Goal: Task Accomplishment & Management: Use online tool/utility

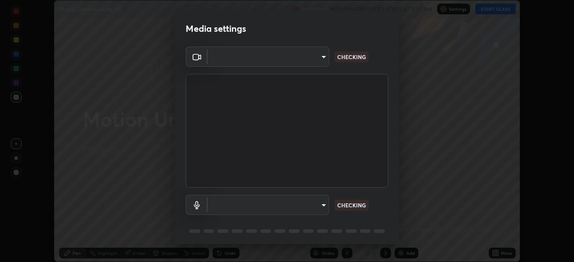
scroll to position [262, 574]
type input "23008043d16b3f933f5d29e9b3769097a1661712bf7e9030f0d00f953f479f19"
click at [305, 206] on body "Erase all Motion Under Gravity_05 Recording WAS SCHEDULED TO START AT 9:30 AM S…" at bounding box center [287, 131] width 574 height 262
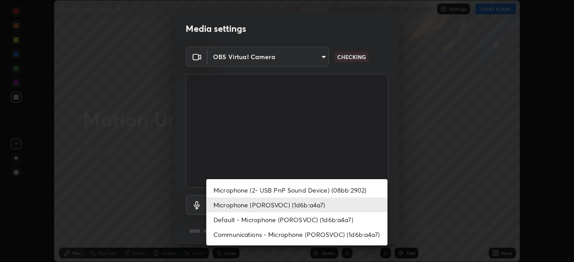
click at [270, 189] on li "Microphone (2- USB PnP Sound Device) (08bb:2902)" at bounding box center [296, 190] width 181 height 15
type input "ce8bbd661dce354a58a25af5271b3c1bd1d853cc8608d8e3321a5e34fd7f7726"
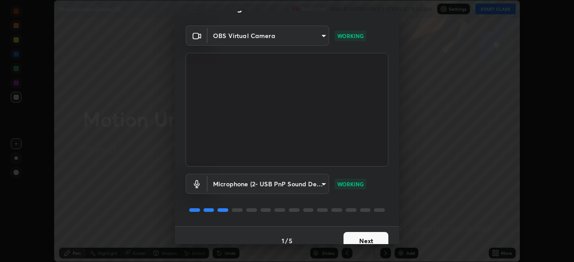
scroll to position [32, 0]
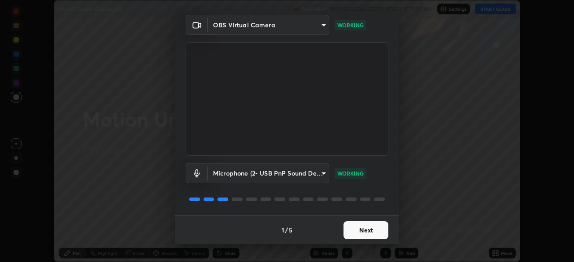
click at [360, 230] on button "Next" at bounding box center [365, 230] width 45 height 18
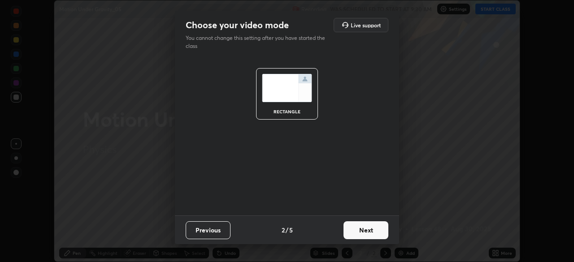
click at [364, 231] on button "Next" at bounding box center [365, 230] width 45 height 18
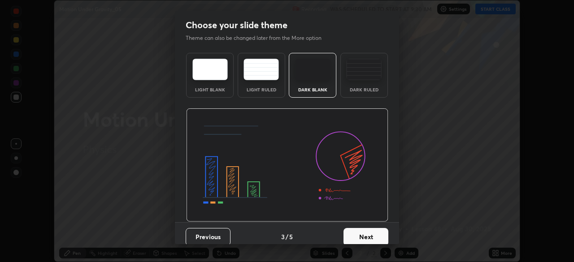
click at [367, 234] on button "Next" at bounding box center [365, 237] width 45 height 18
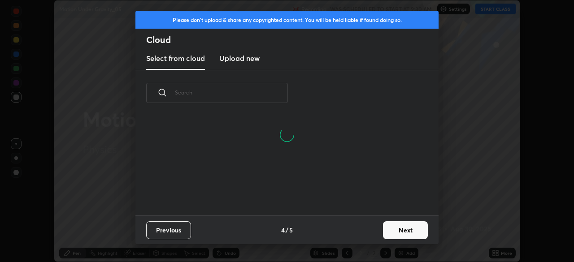
click at [394, 233] on button "Next" at bounding box center [405, 230] width 45 height 18
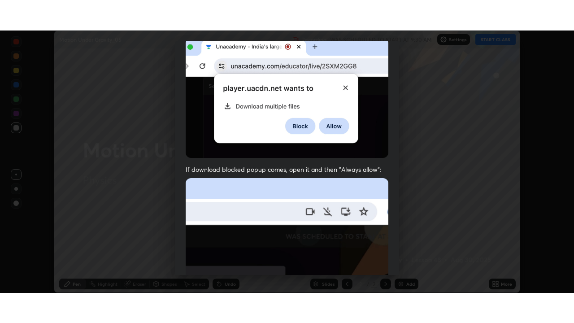
scroll to position [215, 0]
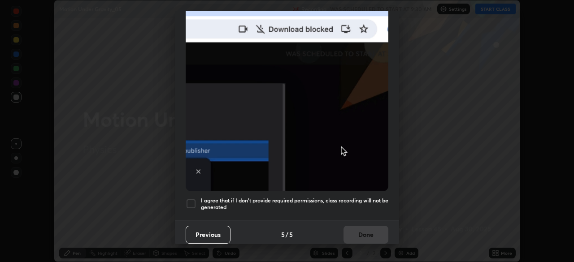
click at [189, 199] on div at bounding box center [191, 204] width 11 height 11
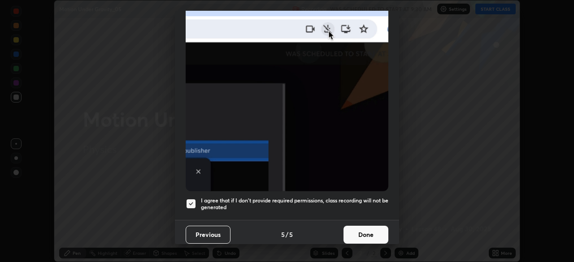
click at [352, 230] on button "Done" at bounding box center [365, 235] width 45 height 18
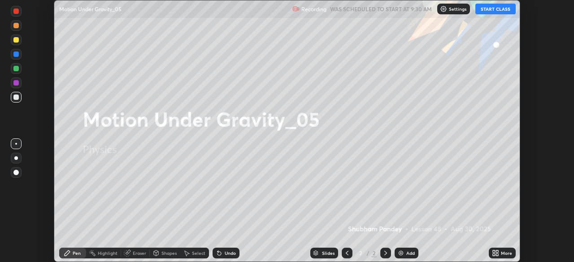
click at [483, 10] on button "START CLASS" at bounding box center [495, 9] width 40 height 11
click at [495, 254] on icon at bounding box center [495, 253] width 7 height 7
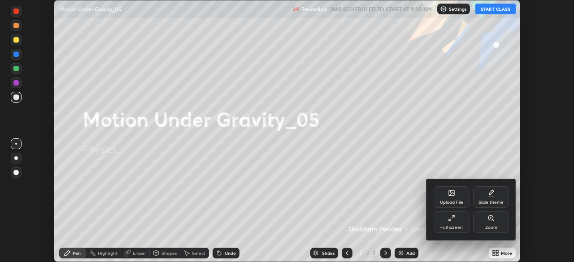
click at [450, 232] on div "Full screen" at bounding box center [451, 223] width 36 height 22
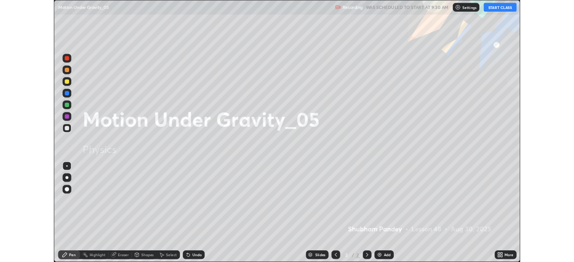
scroll to position [323, 574]
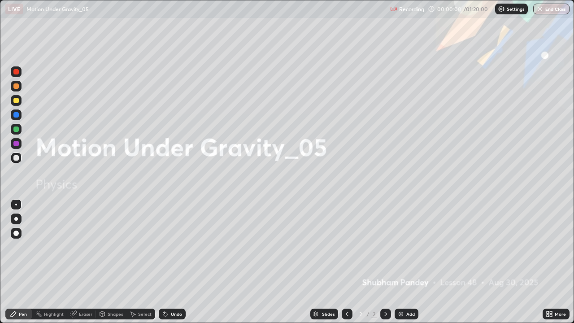
click at [408, 262] on div "Add" at bounding box center [406, 313] width 24 height 11
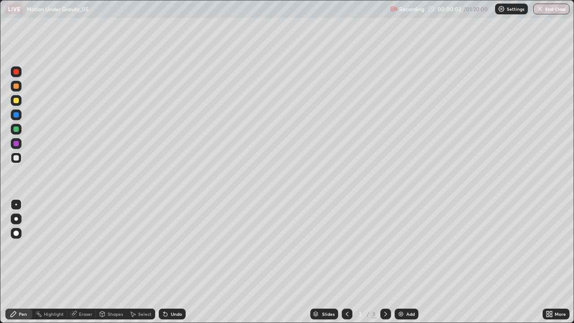
click at [20, 98] on div at bounding box center [16, 100] width 11 height 11
click at [14, 99] on div at bounding box center [15, 100] width 5 height 5
click at [178, 262] on div "Undo" at bounding box center [172, 313] width 27 height 11
click at [18, 214] on div at bounding box center [16, 218] width 11 height 11
click at [176, 262] on div "Undo" at bounding box center [176, 314] width 11 height 4
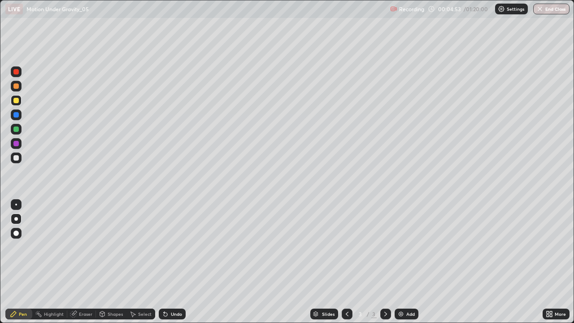
click at [111, 262] on div "Shapes" at bounding box center [115, 314] width 15 height 4
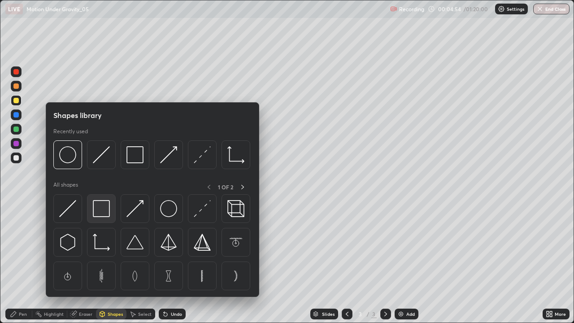
click at [102, 208] on img at bounding box center [101, 208] width 17 height 17
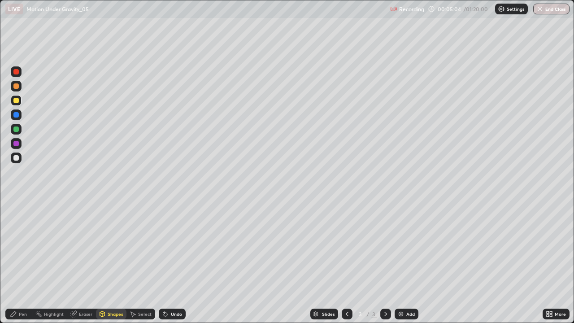
click at [16, 71] on div at bounding box center [15, 71] width 5 height 5
click at [173, 262] on div "Undo" at bounding box center [172, 313] width 27 height 11
click at [176, 262] on div "Undo" at bounding box center [172, 313] width 27 height 11
click at [22, 262] on div "Pen" at bounding box center [23, 314] width 8 height 4
click at [17, 129] on div at bounding box center [15, 128] width 5 height 5
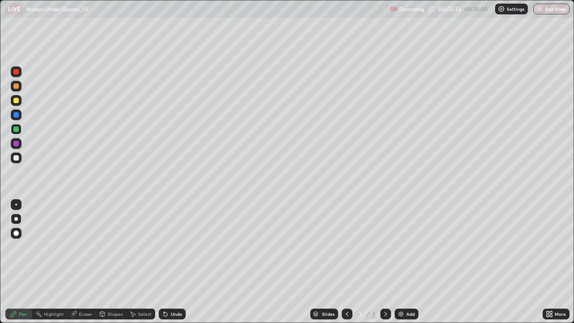
click at [15, 153] on div at bounding box center [16, 157] width 11 height 11
click at [171, 262] on div "Undo" at bounding box center [176, 314] width 11 height 4
click at [17, 129] on div at bounding box center [15, 128] width 5 height 5
click at [19, 156] on div at bounding box center [16, 157] width 11 height 11
click at [411, 262] on div "Add" at bounding box center [410, 314] width 9 height 4
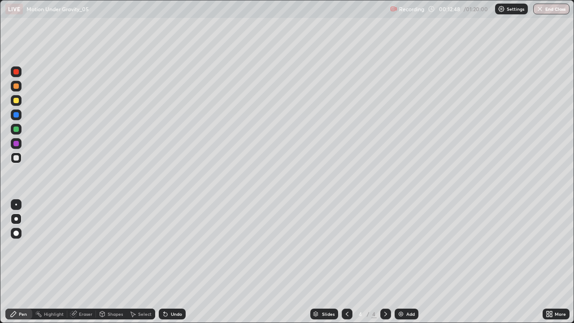
click at [19, 101] on div at bounding box center [16, 100] width 11 height 11
click at [110, 262] on div "Shapes" at bounding box center [115, 314] width 15 height 4
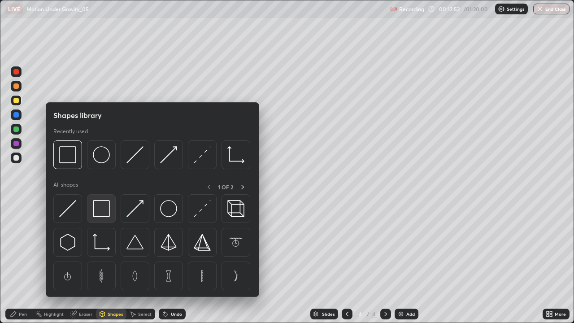
click at [96, 210] on img at bounding box center [101, 208] width 17 height 17
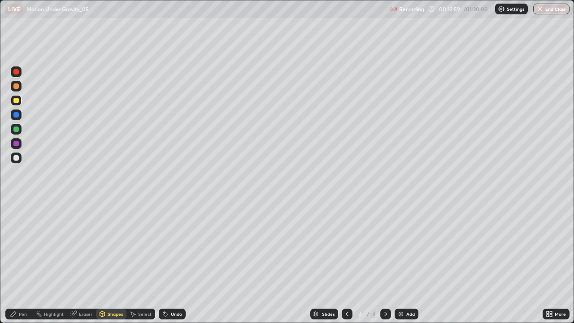
click at [16, 88] on div at bounding box center [15, 85] width 5 height 5
click at [170, 262] on div "Undo" at bounding box center [172, 313] width 27 height 11
click at [172, 262] on div "Undo" at bounding box center [176, 314] width 11 height 4
click at [18, 262] on div "Pen" at bounding box center [18, 313] width 27 height 11
click at [17, 71] on div at bounding box center [15, 71] width 5 height 5
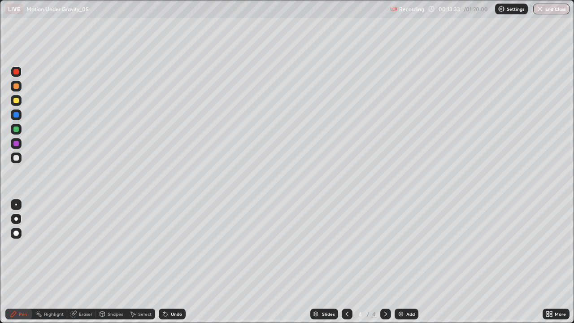
click at [18, 155] on div at bounding box center [15, 157] width 5 height 5
click at [174, 262] on div "Undo" at bounding box center [176, 314] width 11 height 4
click at [14, 100] on div at bounding box center [15, 100] width 5 height 5
click at [15, 115] on div at bounding box center [15, 114] width 5 height 5
click at [17, 158] on div at bounding box center [15, 157] width 5 height 5
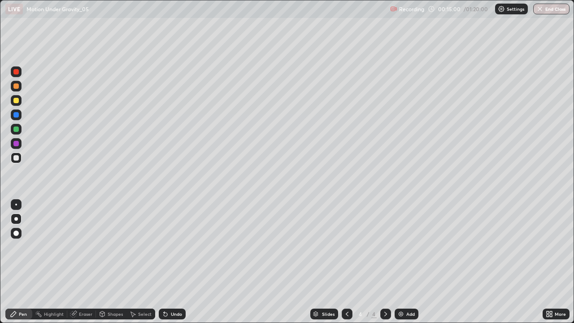
click at [346, 262] on icon at bounding box center [346, 313] width 7 height 7
click at [380, 262] on div at bounding box center [385, 313] width 11 height 11
click at [166, 262] on icon at bounding box center [165, 313] width 7 height 7
click at [350, 262] on div at bounding box center [347, 313] width 11 height 11
click at [385, 262] on icon at bounding box center [385, 313] width 7 height 7
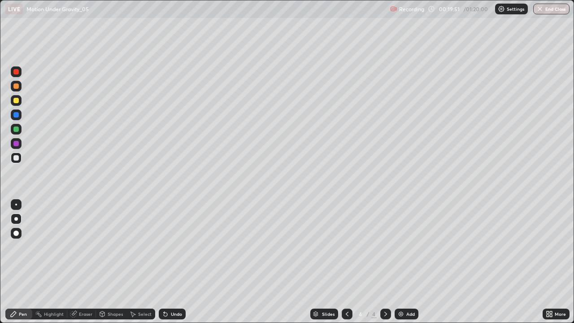
click at [411, 262] on div "Add" at bounding box center [410, 314] width 9 height 4
click at [15, 101] on div at bounding box center [15, 100] width 5 height 5
click at [114, 262] on div "Shapes" at bounding box center [115, 314] width 15 height 4
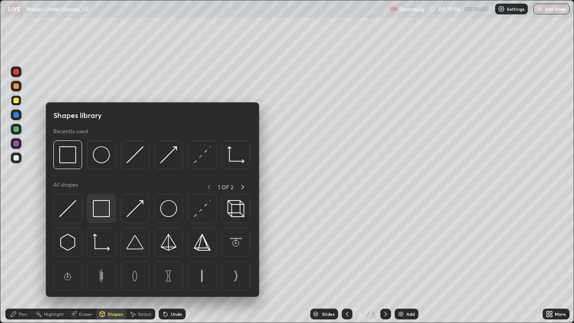
click at [105, 208] on img at bounding box center [101, 208] width 17 height 17
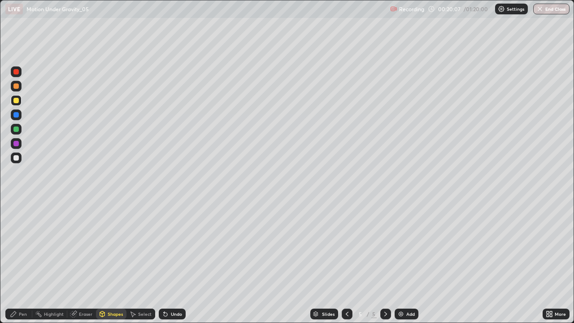
click at [20, 262] on div "Pen" at bounding box center [23, 314] width 8 height 4
click at [16, 100] on div at bounding box center [15, 100] width 5 height 5
click at [18, 86] on div at bounding box center [15, 85] width 5 height 5
click at [16, 73] on div at bounding box center [15, 71] width 5 height 5
click at [16, 158] on div at bounding box center [15, 157] width 5 height 5
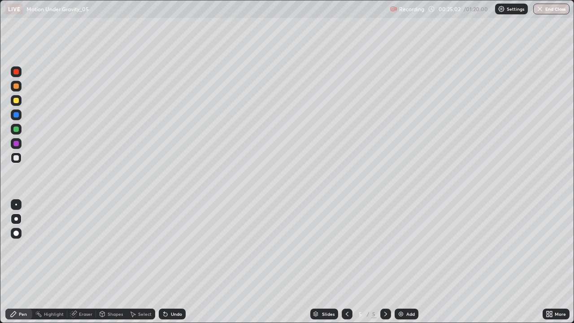
click at [408, 262] on div "Add" at bounding box center [410, 314] width 9 height 4
click at [20, 87] on div at bounding box center [16, 86] width 11 height 11
click at [15, 156] on div at bounding box center [15, 157] width 5 height 5
click at [171, 262] on div "Undo" at bounding box center [172, 313] width 27 height 11
click at [172, 262] on div "Undo" at bounding box center [176, 314] width 11 height 4
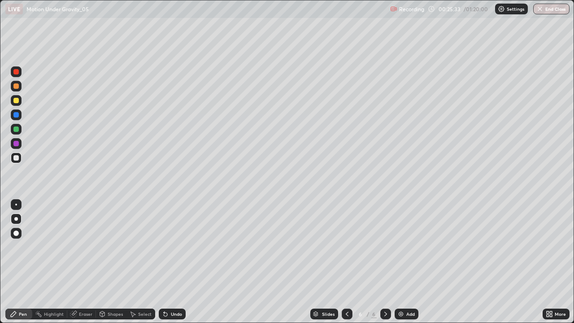
click at [173, 262] on div "Undo" at bounding box center [176, 314] width 11 height 4
click at [171, 262] on div "Undo" at bounding box center [176, 314] width 11 height 4
click at [169, 262] on div "Undo" at bounding box center [172, 313] width 27 height 11
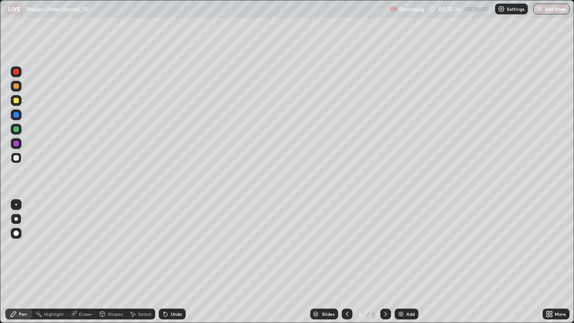
click at [169, 262] on div "Undo" at bounding box center [172, 313] width 27 height 11
click at [171, 262] on div "Undo" at bounding box center [172, 313] width 27 height 11
click at [172, 262] on div "Undo" at bounding box center [172, 313] width 27 height 11
click at [172, 262] on div "Undo" at bounding box center [170, 314] width 30 height 18
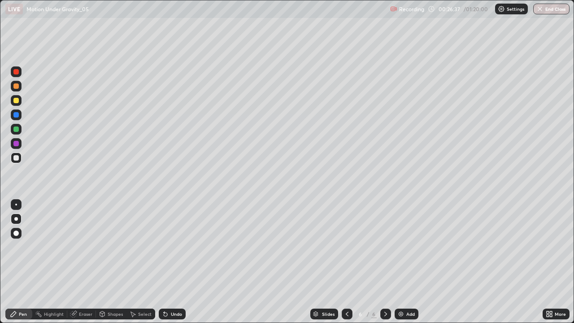
click at [14, 102] on div at bounding box center [15, 100] width 5 height 5
click at [407, 262] on div "Add" at bounding box center [410, 314] width 9 height 4
click at [16, 101] on div at bounding box center [15, 100] width 5 height 5
click at [15, 156] on div at bounding box center [15, 157] width 5 height 5
click at [176, 262] on div "Undo" at bounding box center [172, 313] width 27 height 11
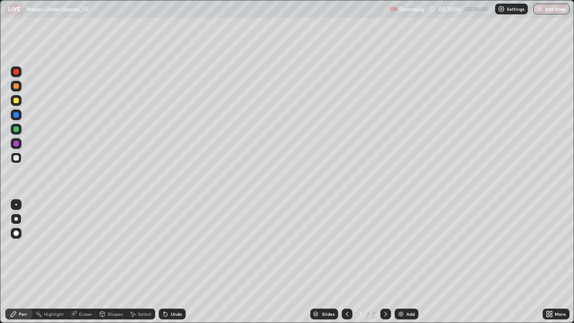
click at [164, 262] on icon at bounding box center [166, 314] width 4 height 4
click at [407, 262] on div "Add" at bounding box center [410, 314] width 9 height 4
click at [18, 98] on div at bounding box center [15, 100] width 5 height 5
click at [15, 73] on div at bounding box center [15, 71] width 5 height 5
click at [16, 157] on div at bounding box center [15, 157] width 5 height 5
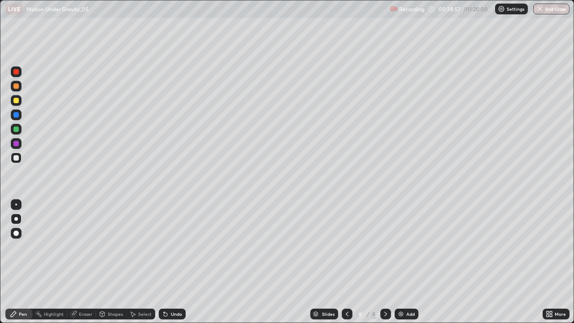
click at [406, 262] on div "Add" at bounding box center [410, 314] width 9 height 4
click at [15, 100] on div at bounding box center [15, 100] width 5 height 5
click at [13, 90] on div at bounding box center [16, 86] width 11 height 11
click at [13, 101] on div at bounding box center [16, 100] width 11 height 11
click at [15, 155] on div at bounding box center [15, 157] width 5 height 5
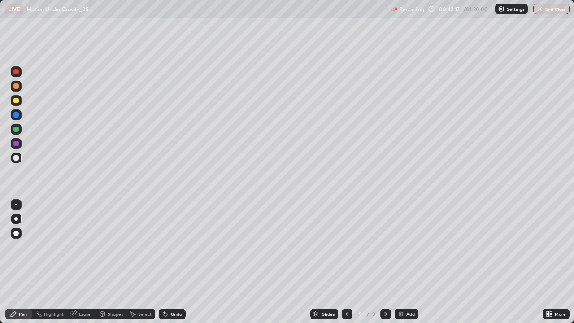
click at [15, 96] on div at bounding box center [16, 100] width 11 height 11
click at [17, 160] on div at bounding box center [15, 157] width 5 height 5
click at [13, 96] on div at bounding box center [16, 100] width 11 height 11
click at [411, 262] on div "Add" at bounding box center [406, 313] width 24 height 11
click at [17, 101] on div at bounding box center [15, 100] width 5 height 5
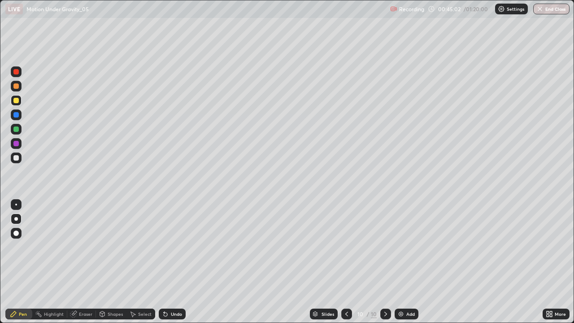
click at [18, 102] on div at bounding box center [15, 100] width 5 height 5
click at [174, 262] on div "Undo" at bounding box center [176, 314] width 11 height 4
click at [145, 262] on div "Select" at bounding box center [140, 313] width 29 height 11
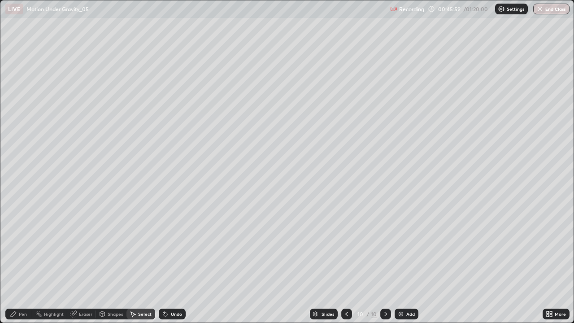
click at [115, 262] on div "Shapes" at bounding box center [115, 314] width 15 height 4
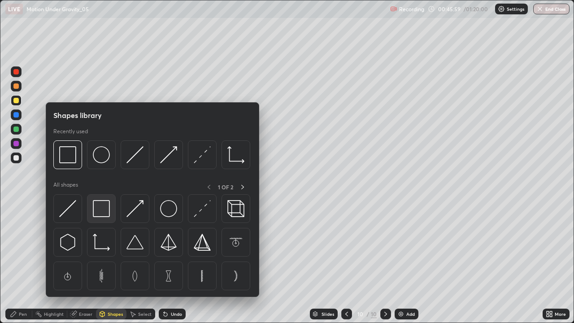
click at [93, 202] on img at bounding box center [101, 208] width 17 height 17
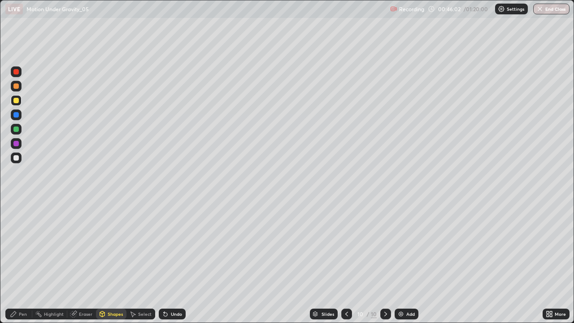
click at [171, 262] on div "Undo" at bounding box center [176, 314] width 11 height 4
click at [16, 141] on div at bounding box center [15, 143] width 5 height 5
click at [17, 74] on div at bounding box center [15, 71] width 5 height 5
click at [173, 262] on div "Undo" at bounding box center [176, 314] width 11 height 4
click at [17, 262] on div "Pen" at bounding box center [18, 313] width 27 height 11
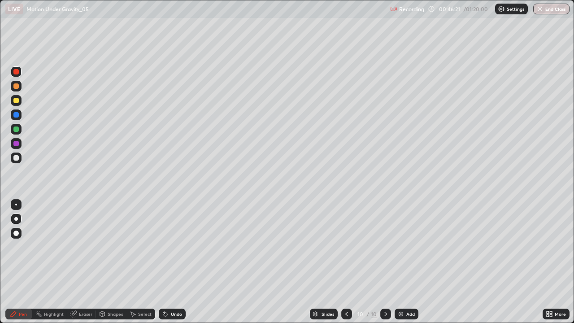
click at [16, 160] on div at bounding box center [15, 157] width 5 height 5
click at [16, 72] on div at bounding box center [15, 71] width 5 height 5
click at [15, 158] on div at bounding box center [15, 157] width 5 height 5
click at [172, 262] on div "Undo" at bounding box center [176, 314] width 11 height 4
click at [167, 262] on icon at bounding box center [165, 313] width 7 height 7
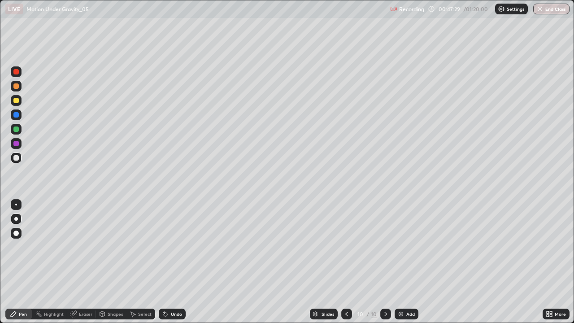
click at [164, 262] on icon at bounding box center [166, 314] width 4 height 4
click at [165, 262] on icon at bounding box center [165, 313] width 7 height 7
click at [17, 98] on div at bounding box center [15, 100] width 5 height 5
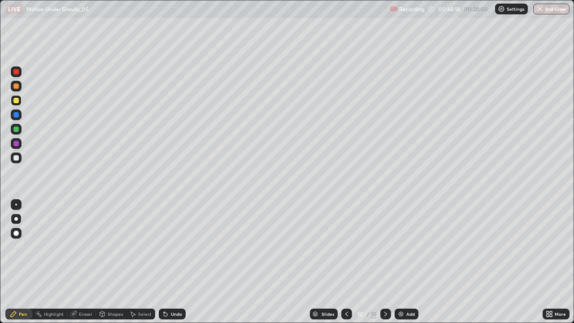
click at [13, 153] on div at bounding box center [16, 157] width 11 height 11
click at [17, 100] on div at bounding box center [15, 100] width 5 height 5
click at [176, 262] on div "Undo" at bounding box center [176, 314] width 11 height 4
click at [13, 157] on div at bounding box center [16, 157] width 11 height 11
click at [413, 262] on div "Add" at bounding box center [406, 313] width 24 height 11
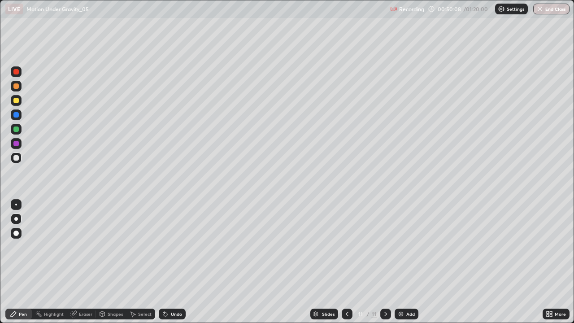
click at [16, 101] on div at bounding box center [15, 100] width 5 height 5
click at [112, 262] on div "Shapes" at bounding box center [115, 314] width 15 height 4
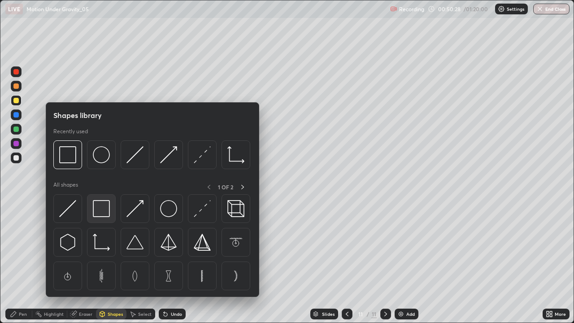
click at [103, 212] on img at bounding box center [101, 208] width 17 height 17
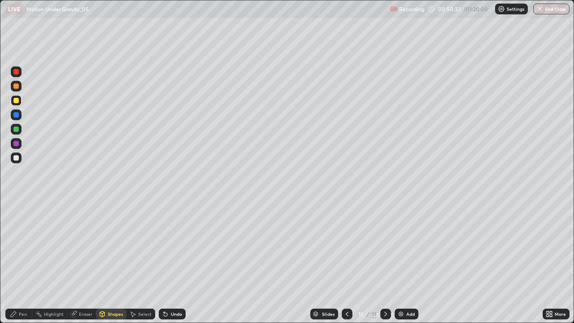
click at [15, 70] on div at bounding box center [15, 71] width 5 height 5
click at [170, 262] on div "Undo" at bounding box center [172, 313] width 27 height 11
click at [23, 262] on div "Pen" at bounding box center [23, 314] width 8 height 4
click at [16, 157] on div at bounding box center [15, 157] width 5 height 5
click at [171, 262] on div "Undo" at bounding box center [172, 313] width 27 height 11
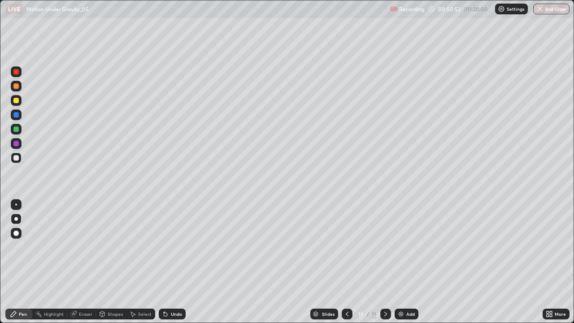
click at [14, 73] on div at bounding box center [15, 71] width 5 height 5
click at [17, 154] on div at bounding box center [16, 157] width 11 height 11
click at [17, 158] on div at bounding box center [15, 157] width 5 height 5
click at [17, 100] on div at bounding box center [15, 100] width 5 height 5
click at [14, 160] on div at bounding box center [15, 157] width 5 height 5
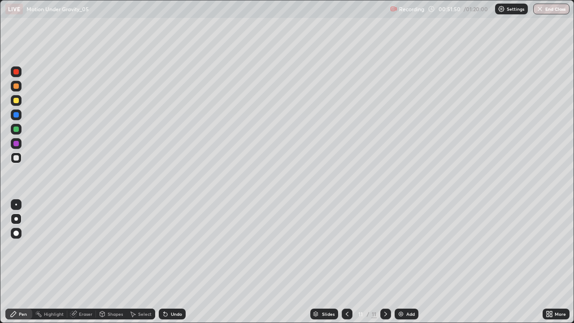
click at [15, 96] on div at bounding box center [16, 100] width 11 height 11
click at [408, 262] on div "Add" at bounding box center [410, 314] width 9 height 4
click at [14, 101] on div at bounding box center [15, 100] width 5 height 5
click at [113, 262] on div "Shapes" at bounding box center [115, 314] width 15 height 4
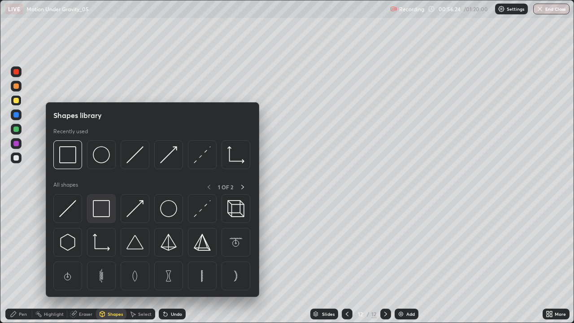
click at [101, 211] on img at bounding box center [101, 208] width 17 height 17
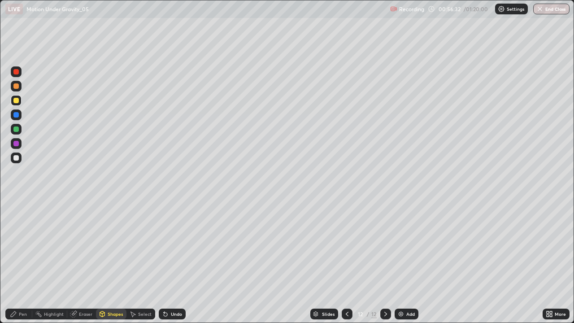
click at [16, 88] on div at bounding box center [15, 85] width 5 height 5
click at [17, 69] on div at bounding box center [15, 71] width 5 height 5
click at [22, 262] on div "Pen" at bounding box center [23, 314] width 8 height 4
click at [16, 155] on div at bounding box center [15, 157] width 5 height 5
click at [172, 262] on div "Undo" at bounding box center [176, 314] width 11 height 4
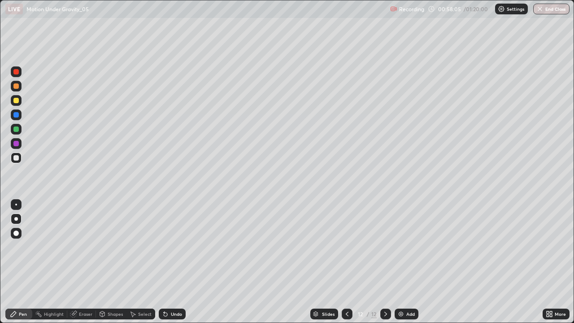
click at [85, 262] on div "Eraser" at bounding box center [85, 314] width 13 height 4
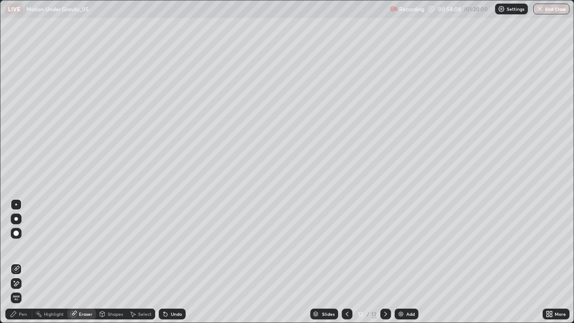
click at [23, 262] on div "Pen" at bounding box center [23, 314] width 8 height 4
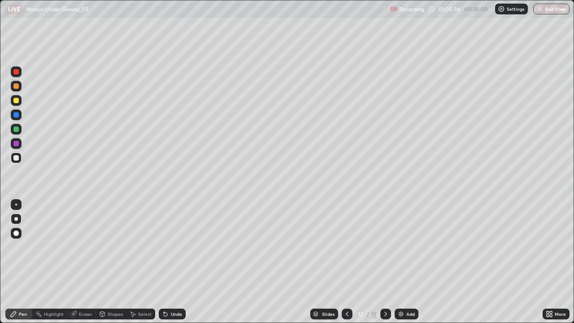
click at [407, 262] on div "Add" at bounding box center [410, 314] width 9 height 4
click at [15, 101] on div at bounding box center [15, 100] width 5 height 5
click at [110, 262] on div "Shapes" at bounding box center [115, 314] width 15 height 4
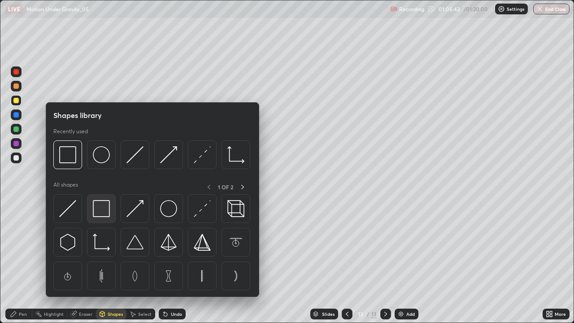
click at [100, 208] on img at bounding box center [101, 208] width 17 height 17
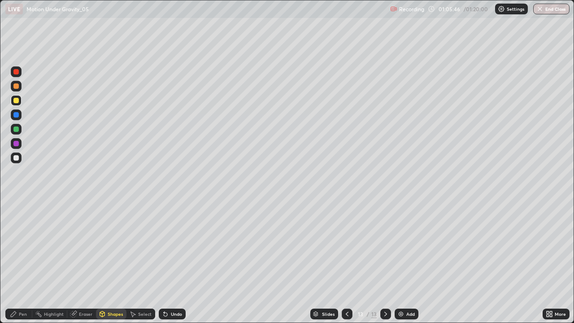
click at [23, 262] on div "Pen" at bounding box center [23, 314] width 8 height 4
click at [20, 71] on div at bounding box center [16, 71] width 11 height 11
click at [16, 158] on div at bounding box center [15, 157] width 5 height 5
click at [173, 262] on div "Undo" at bounding box center [172, 313] width 27 height 11
click at [176, 262] on div "Undo" at bounding box center [172, 313] width 27 height 11
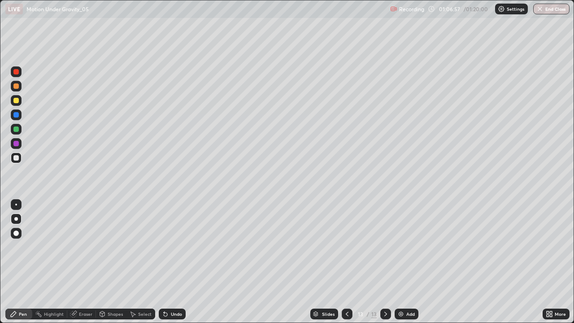
click at [174, 262] on div "Undo" at bounding box center [176, 314] width 11 height 4
click at [172, 262] on div "Undo" at bounding box center [172, 313] width 27 height 11
click at [171, 262] on div "Undo" at bounding box center [176, 314] width 11 height 4
click at [83, 262] on div "Eraser" at bounding box center [85, 314] width 13 height 4
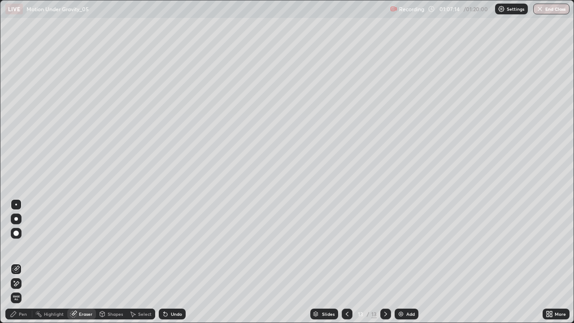
click at [13, 262] on icon at bounding box center [13, 313] width 5 height 5
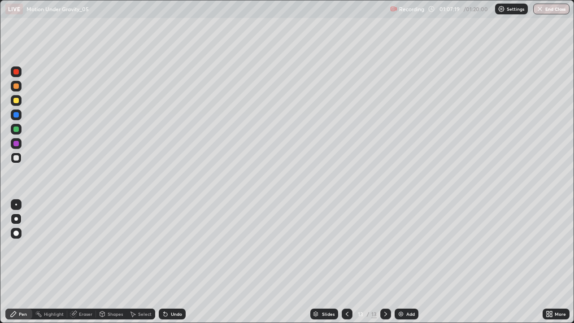
click at [85, 262] on div "Eraser" at bounding box center [85, 314] width 13 height 4
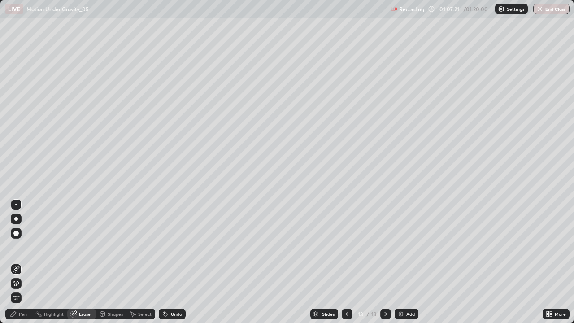
click at [11, 262] on icon at bounding box center [13, 313] width 5 height 5
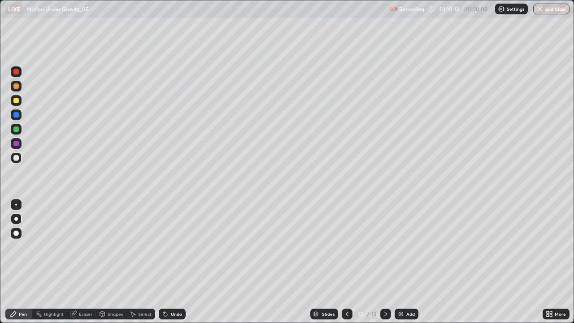
click at [406, 262] on div "Add" at bounding box center [410, 314] width 9 height 4
click at [17, 103] on div at bounding box center [15, 100] width 5 height 5
click at [112, 262] on div "Shapes" at bounding box center [115, 314] width 15 height 4
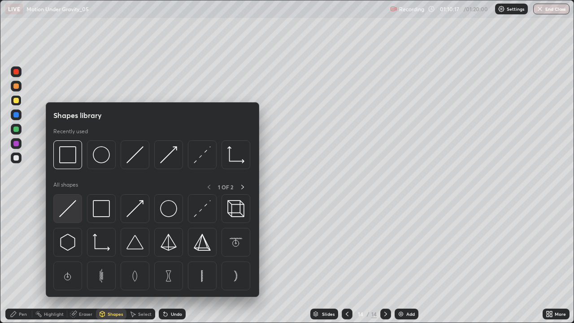
click at [70, 202] on img at bounding box center [67, 208] width 17 height 17
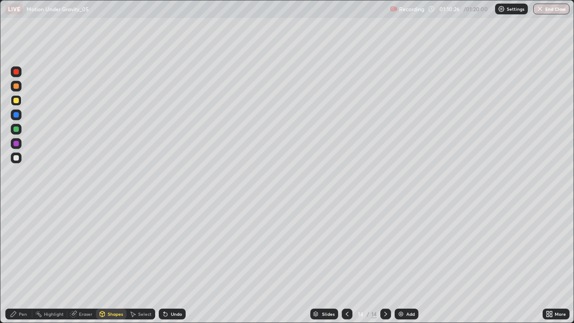
click at [16, 74] on div at bounding box center [15, 71] width 5 height 5
click at [115, 262] on div "Shapes" at bounding box center [115, 314] width 15 height 4
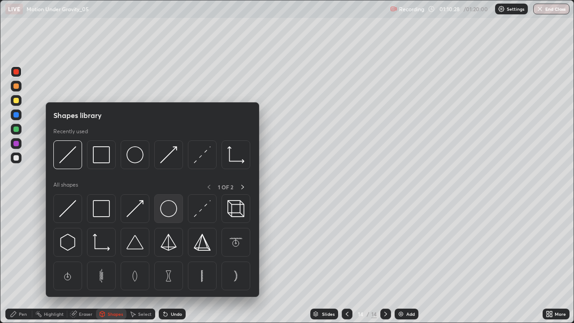
click at [165, 209] on img at bounding box center [168, 208] width 17 height 17
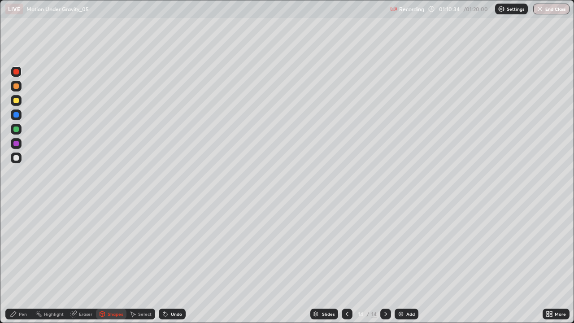
click at [15, 156] on div at bounding box center [15, 157] width 5 height 5
click at [174, 262] on div "Undo" at bounding box center [176, 314] width 11 height 4
click at [21, 262] on div "Pen" at bounding box center [18, 313] width 27 height 11
click at [17, 101] on div at bounding box center [15, 100] width 5 height 5
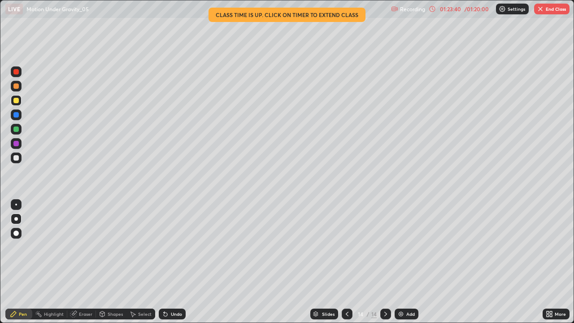
click at [552, 6] on button "End Class" at bounding box center [551, 9] width 35 height 11
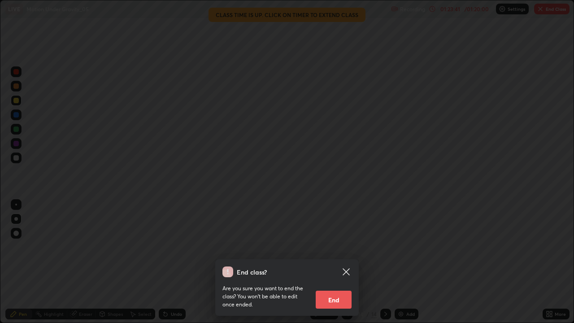
click at [333, 262] on button "End" at bounding box center [334, 299] width 36 height 18
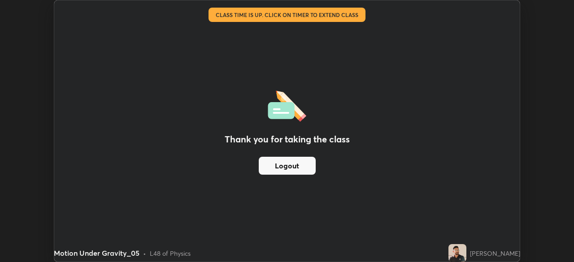
scroll to position [44559, 44248]
